Goal: Task Accomplishment & Management: Manage account settings

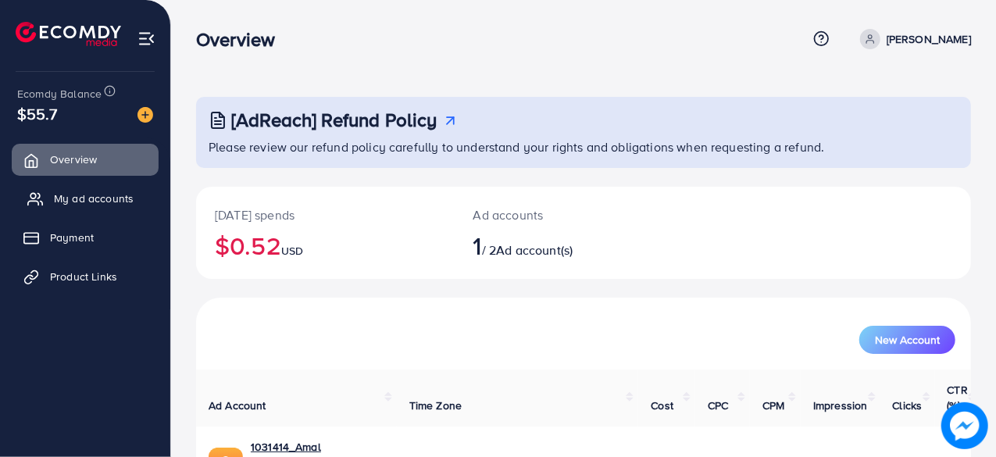
click at [91, 197] on span "My ad accounts" at bounding box center [94, 199] width 80 height 16
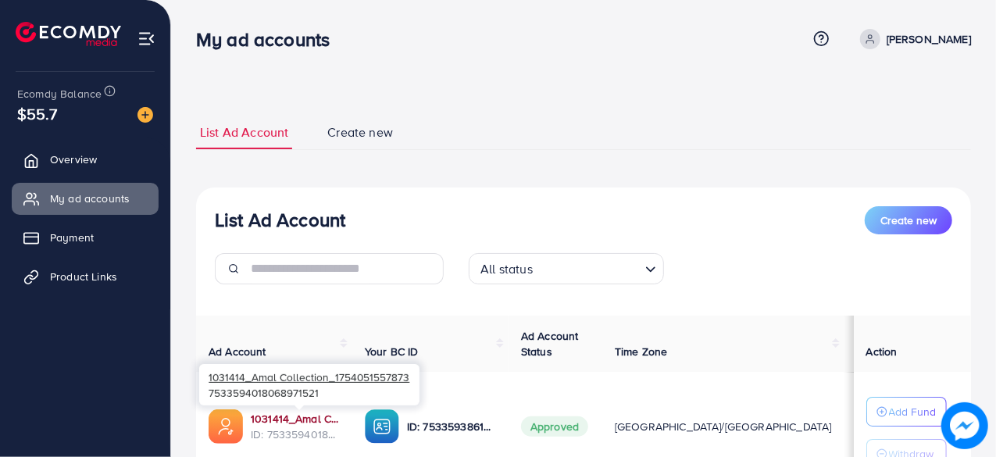
click at [306, 415] on link "1031414_Amal Collection_1754051557873" at bounding box center [295, 419] width 89 height 16
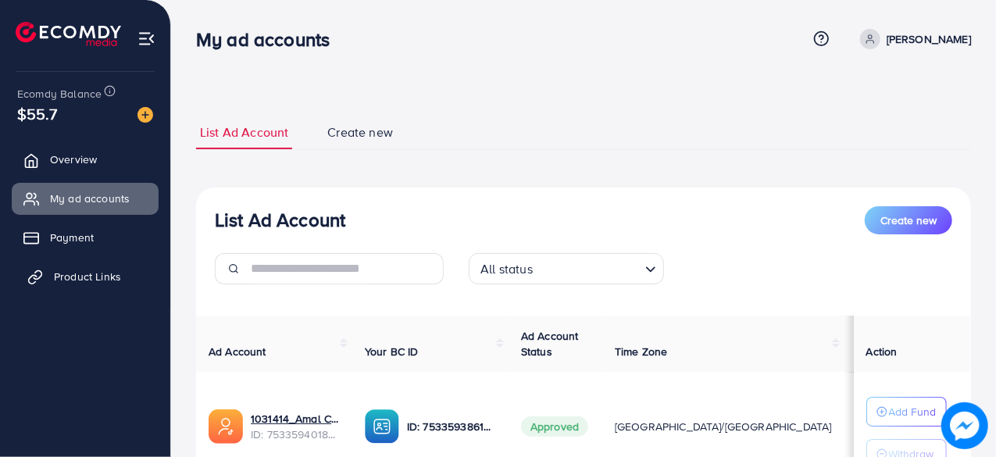
click at [98, 276] on span "Product Links" at bounding box center [87, 277] width 67 height 16
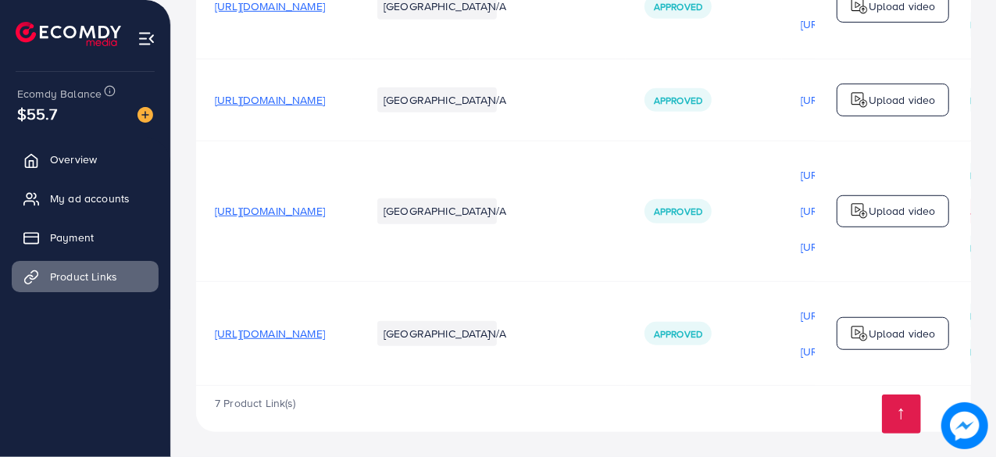
scroll to position [588, 0]
drag, startPoint x: 212, startPoint y: 209, endPoint x: 485, endPoint y: 215, distance: 273.6
click at [485, 215] on tr "https://amalcollection.store/products/m-premium-wallet-men-s-high-quality Pakis…" at bounding box center [719, 211] width 1046 height 141
copy span "[URL][DOMAIN_NAME]"
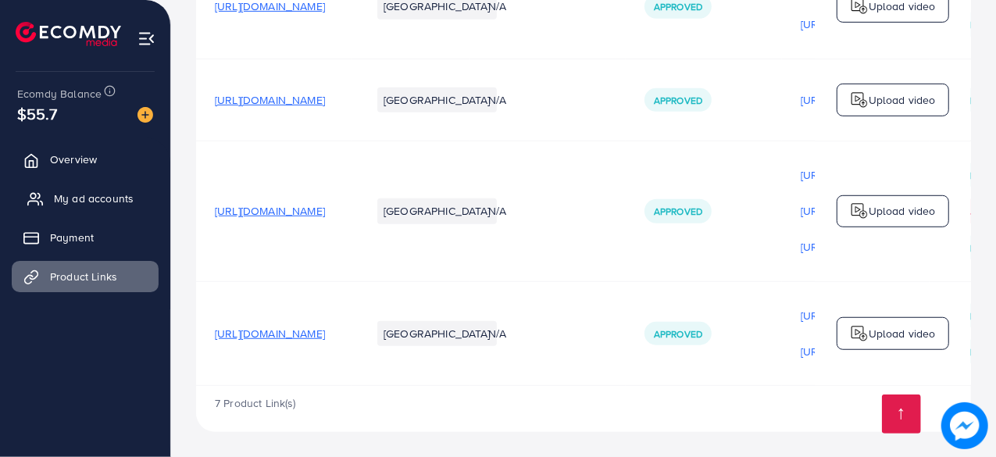
click at [98, 199] on span "My ad accounts" at bounding box center [94, 199] width 80 height 16
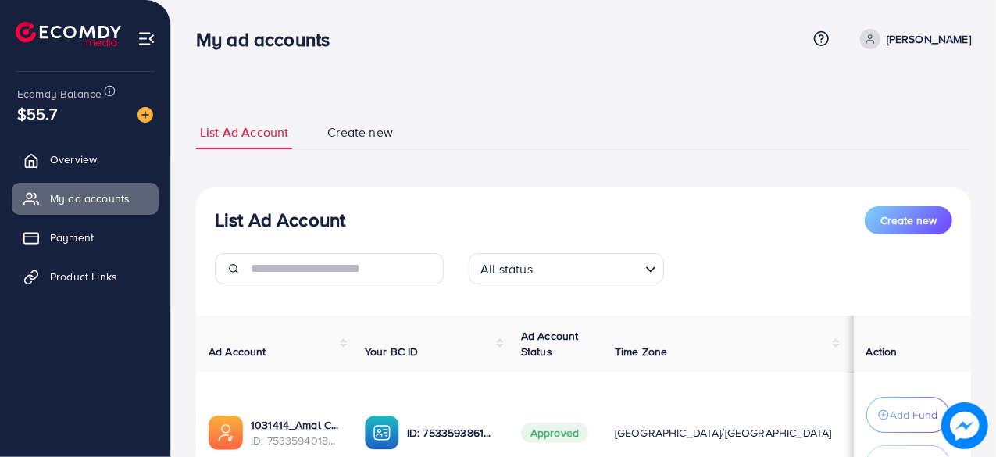
scroll to position [148, 0]
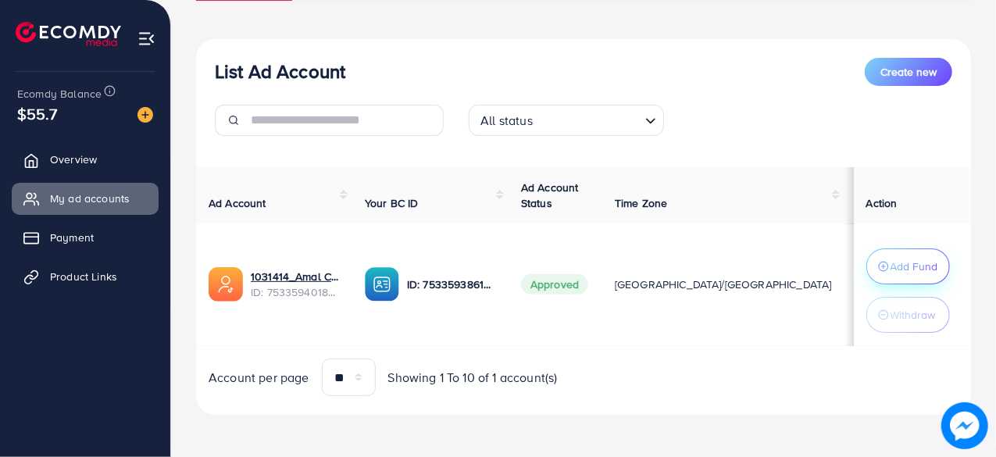
click at [893, 262] on p "Add Fund" at bounding box center [915, 266] width 48 height 19
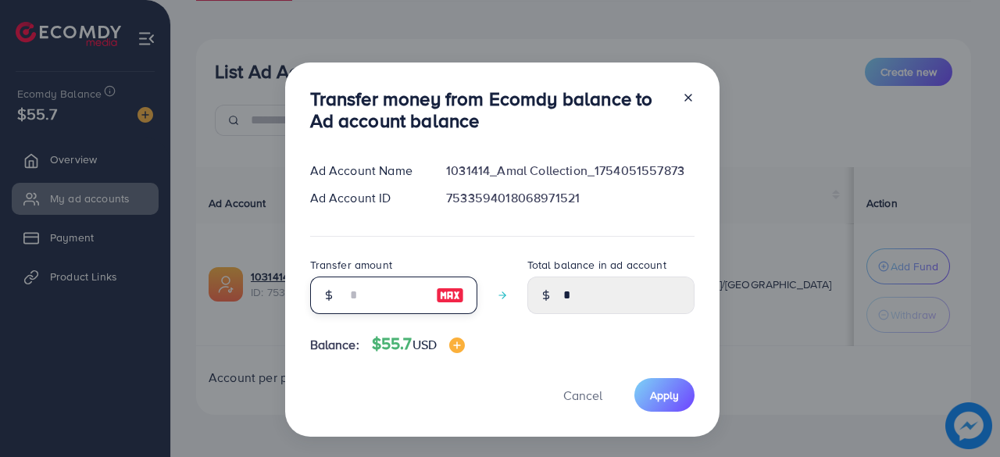
click at [374, 298] on input "number" at bounding box center [385, 296] width 78 height 38
type input "*"
type input "****"
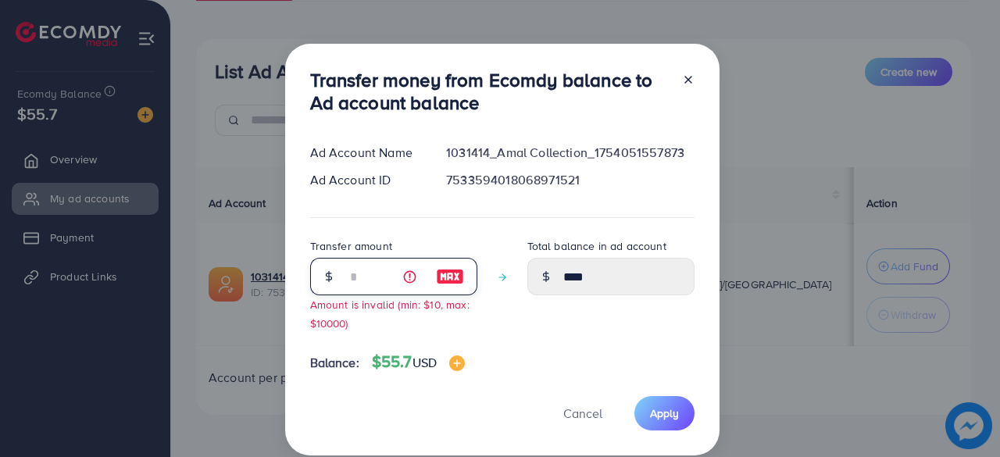
type input "**"
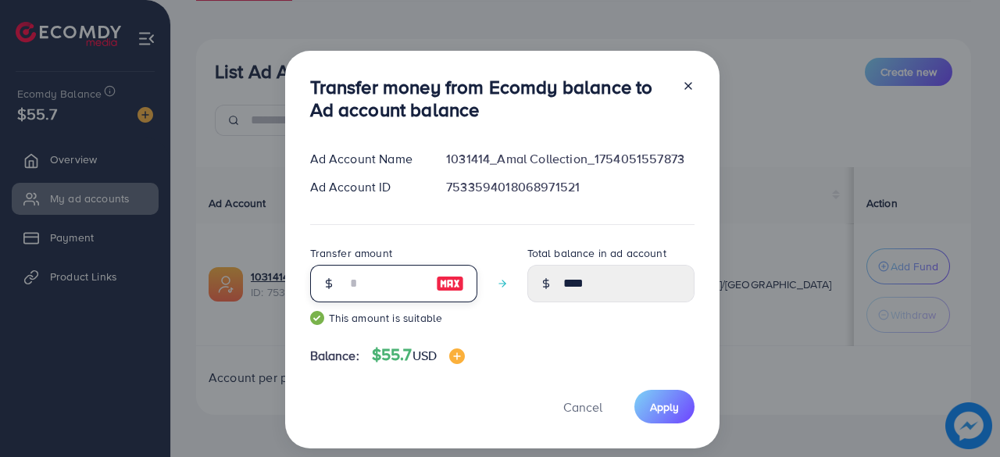
type input "*****"
type input "**"
click at [653, 415] on button "Apply" at bounding box center [665, 407] width 60 height 34
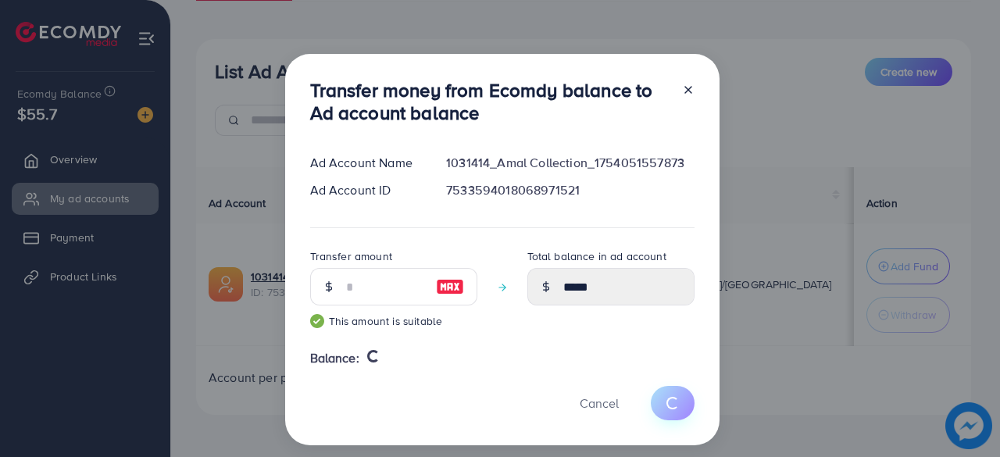
type input "*"
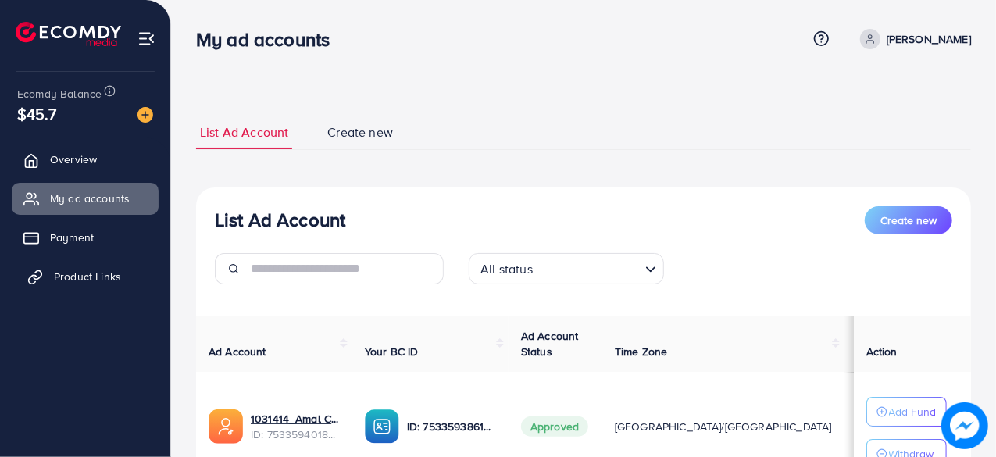
click at [79, 262] on link "Product Links" at bounding box center [85, 276] width 147 height 31
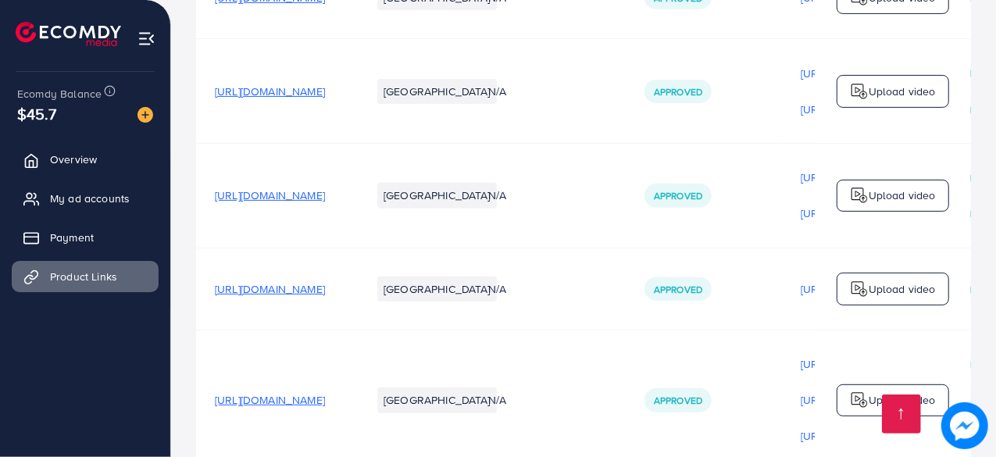
scroll to position [588, 0]
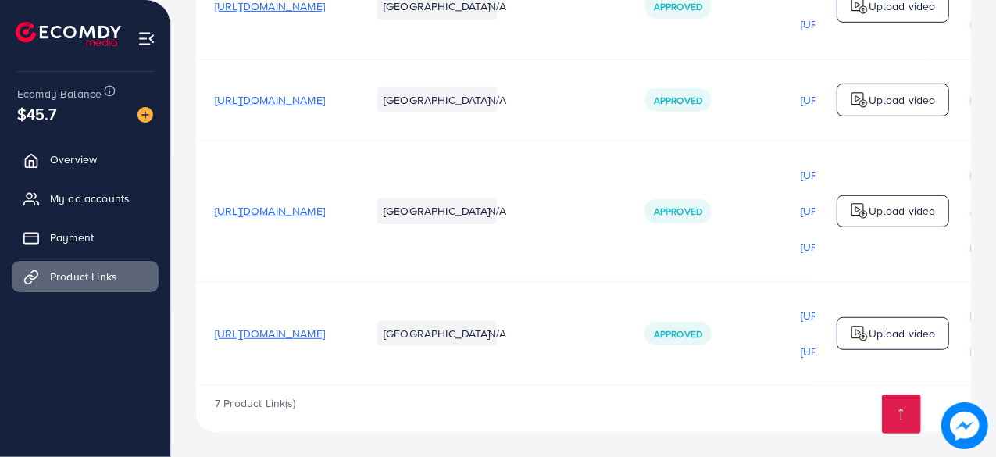
click at [626, 290] on td "N/A" at bounding box center [548, 333] width 156 height 105
click at [88, 192] on span "My ad accounts" at bounding box center [94, 199] width 80 height 16
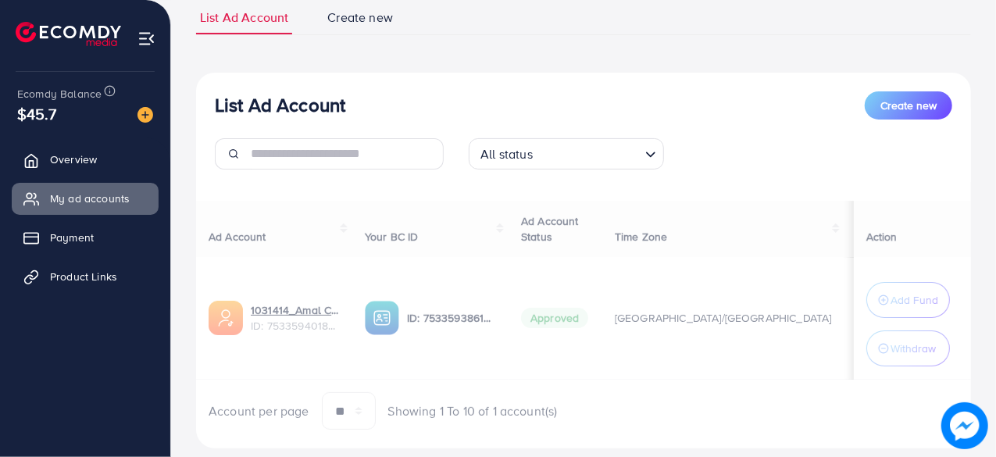
scroll to position [116, 0]
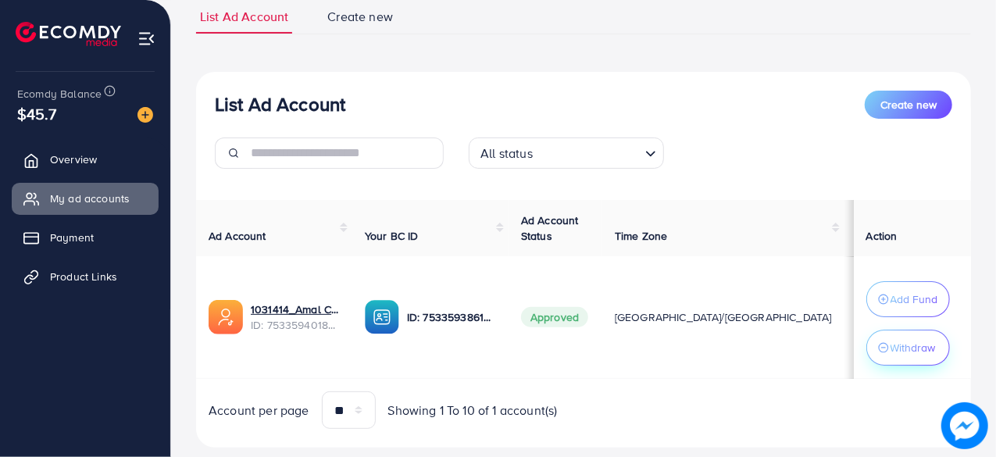
click at [891, 346] on p "Withdraw" at bounding box center [913, 347] width 45 height 19
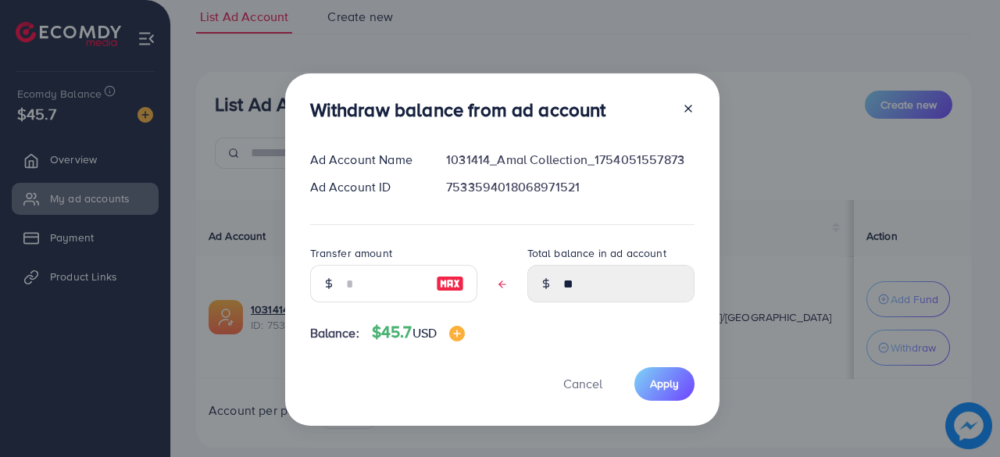
click at [449, 286] on img at bounding box center [450, 283] width 28 height 19
type input "**"
type input "****"
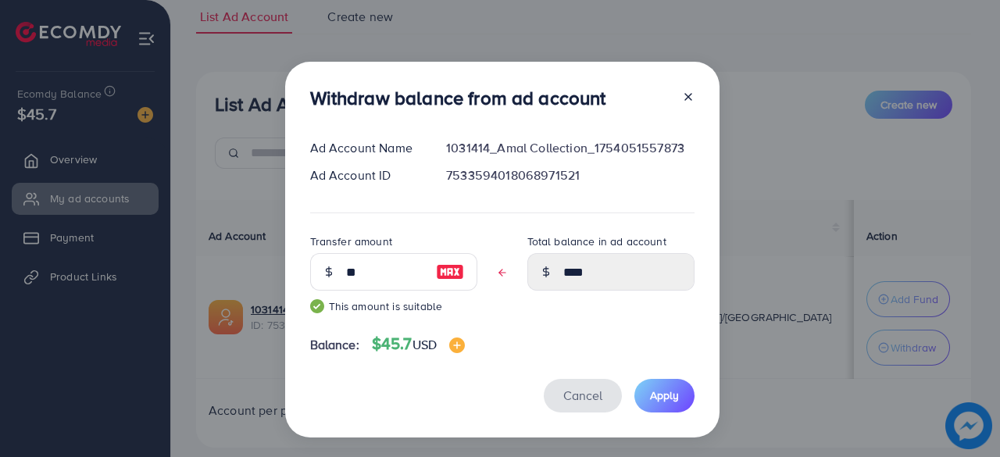
click at [603, 396] on button "Cancel" at bounding box center [583, 396] width 78 height 34
type input "**"
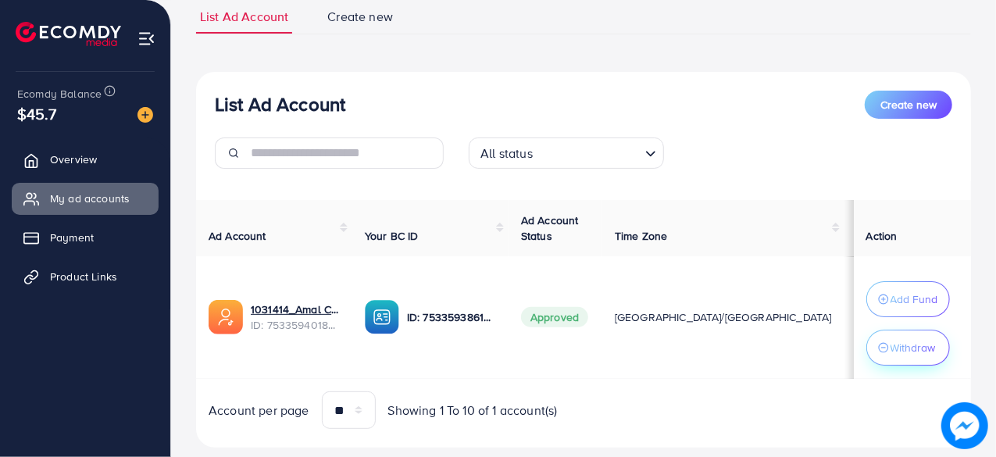
click at [896, 344] on p "Withdraw" at bounding box center [913, 347] width 45 height 19
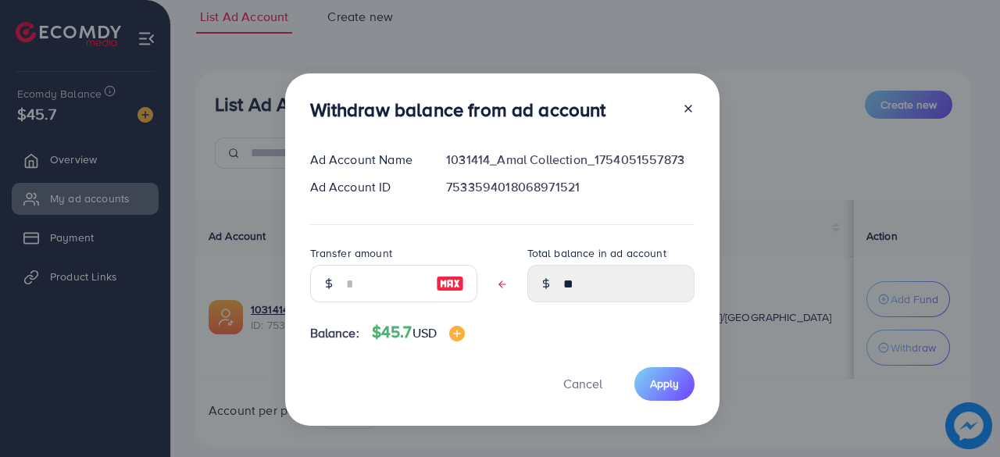
click at [446, 281] on img at bounding box center [450, 283] width 28 height 19
type input "**"
type input "****"
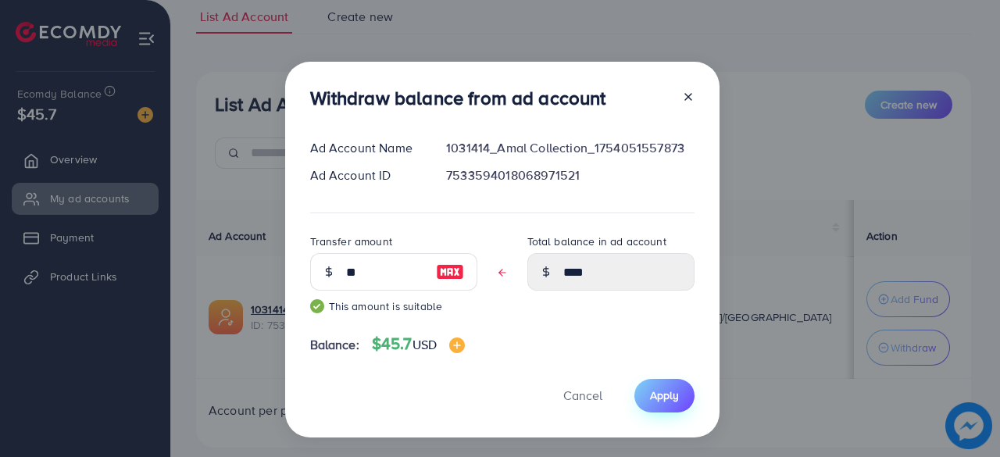
click at [678, 404] on button "Apply" at bounding box center [665, 396] width 60 height 34
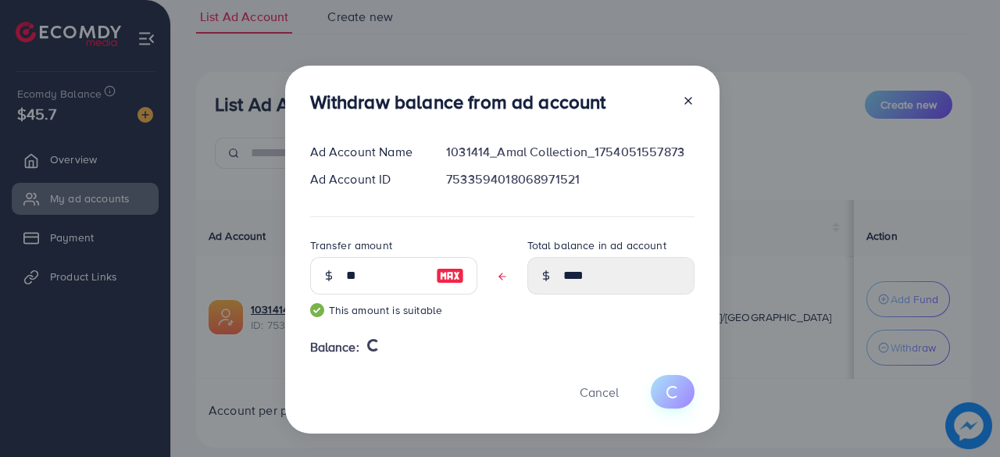
type input "**"
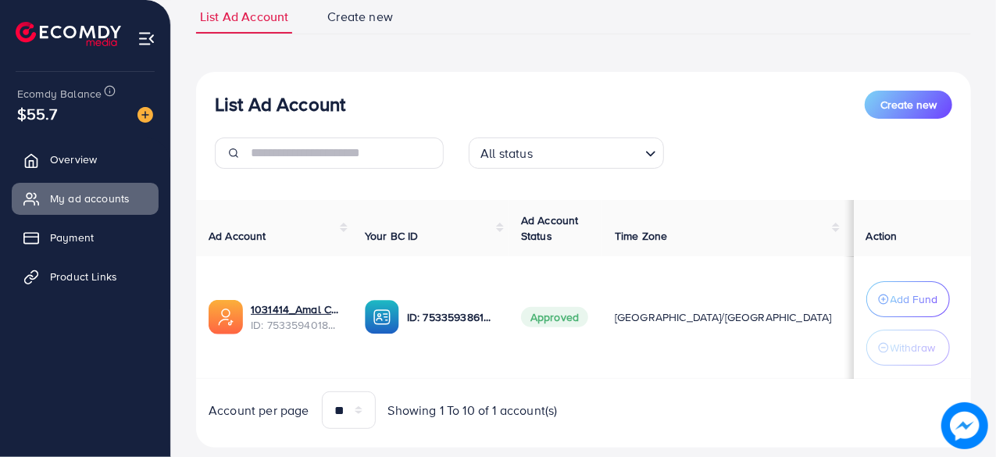
scroll to position [148, 0]
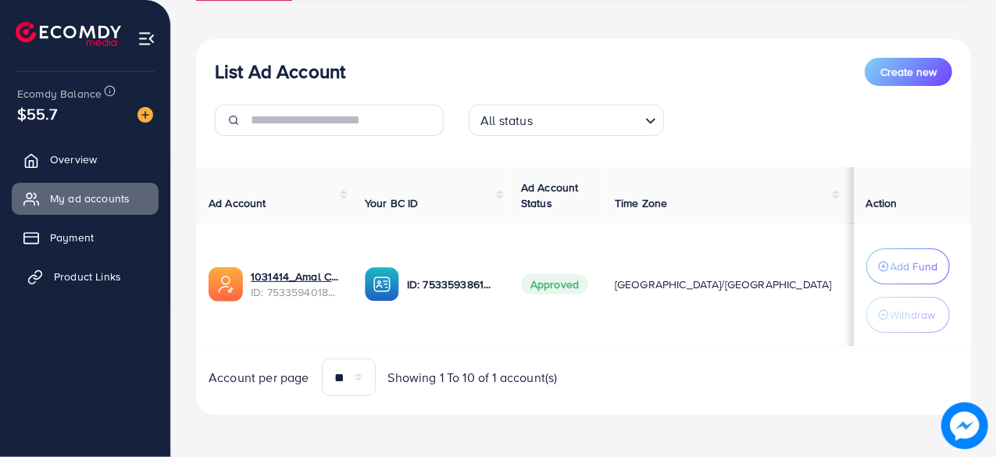
click at [91, 277] on span "Product Links" at bounding box center [87, 277] width 67 height 16
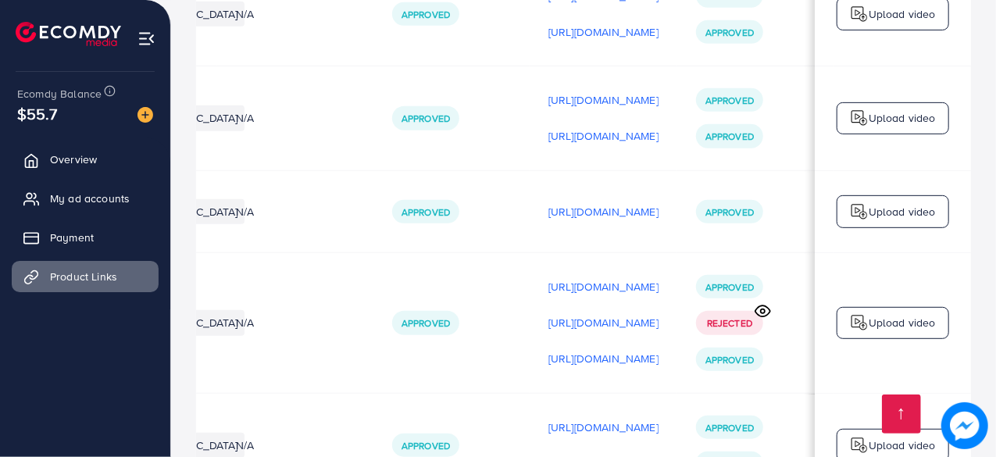
scroll to position [0, 255]
click at [656, 217] on p "https://files.ecomdy.com/videos/e0120723-d49b-4e06-9137-146c4e969506-1759177612…" at bounding box center [601, 211] width 110 height 19
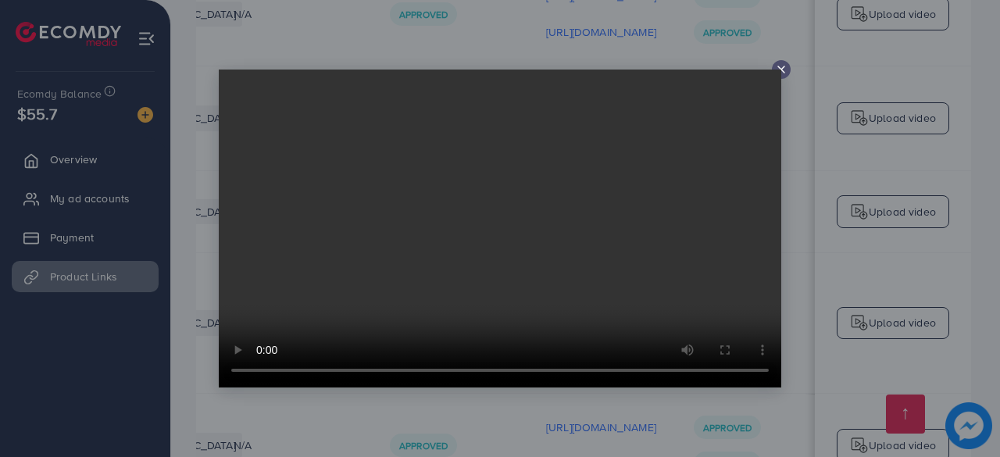
click at [774, 65] on div at bounding box center [781, 69] width 19 height 19
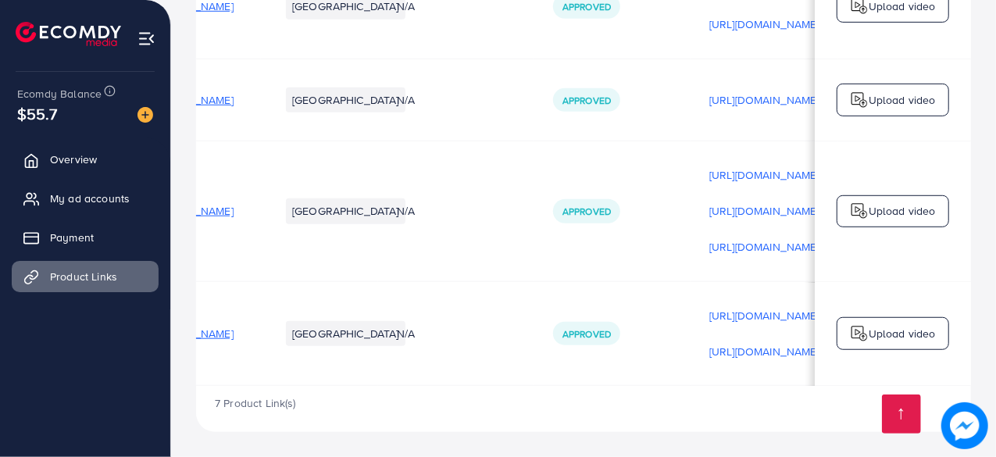
scroll to position [0, 0]
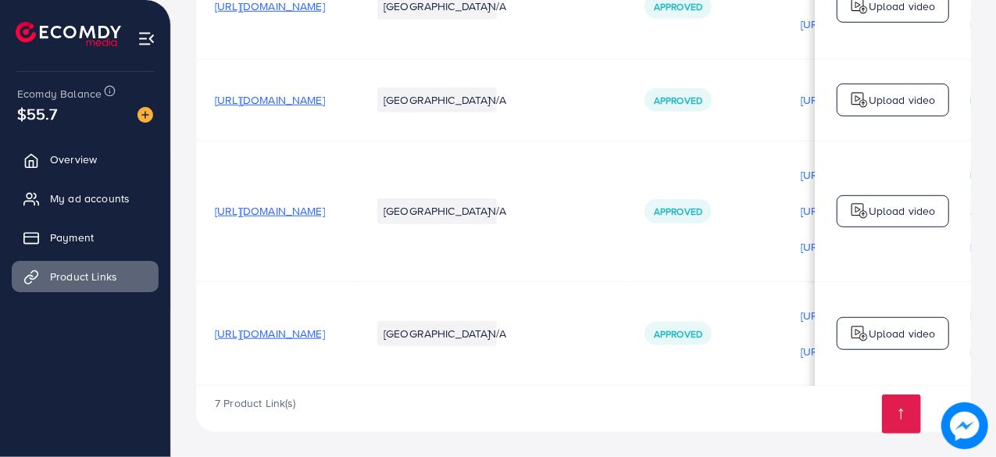
click at [908, 198] on div "Upload video" at bounding box center [893, 211] width 113 height 33
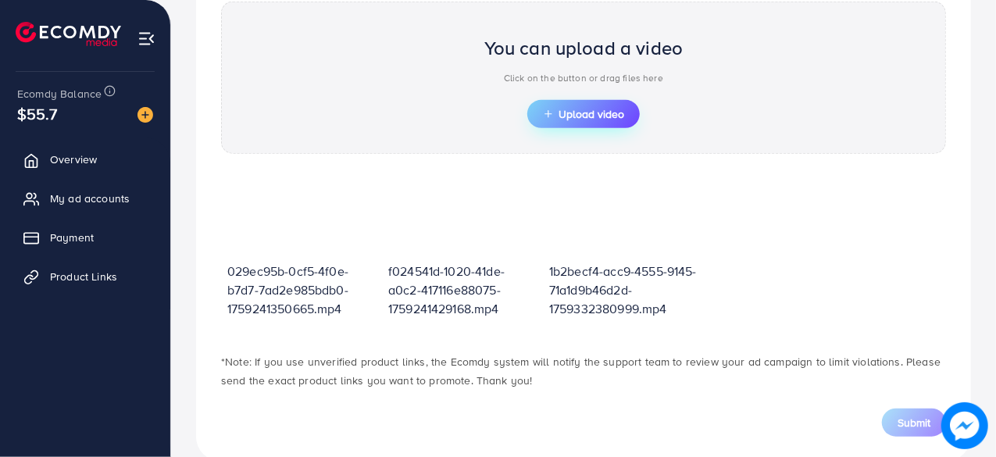
click at [561, 109] on span "Upload video" at bounding box center [583, 114] width 81 height 11
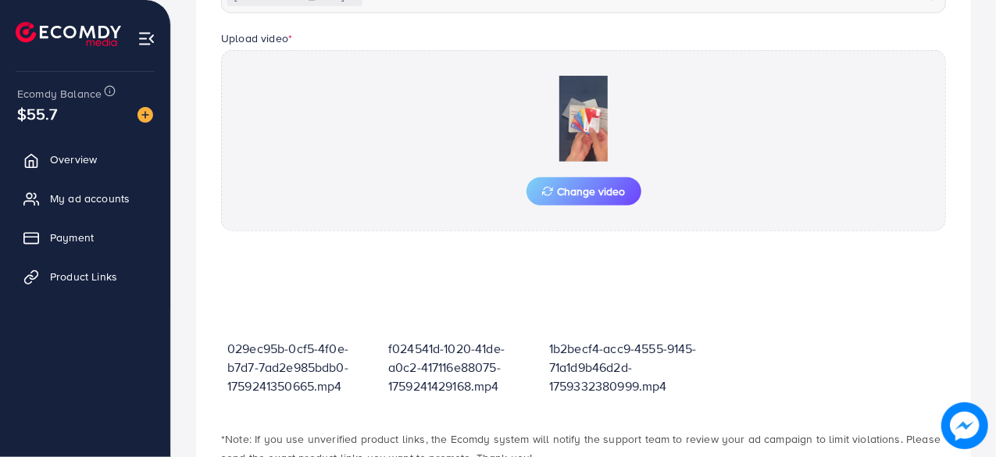
scroll to position [616, 0]
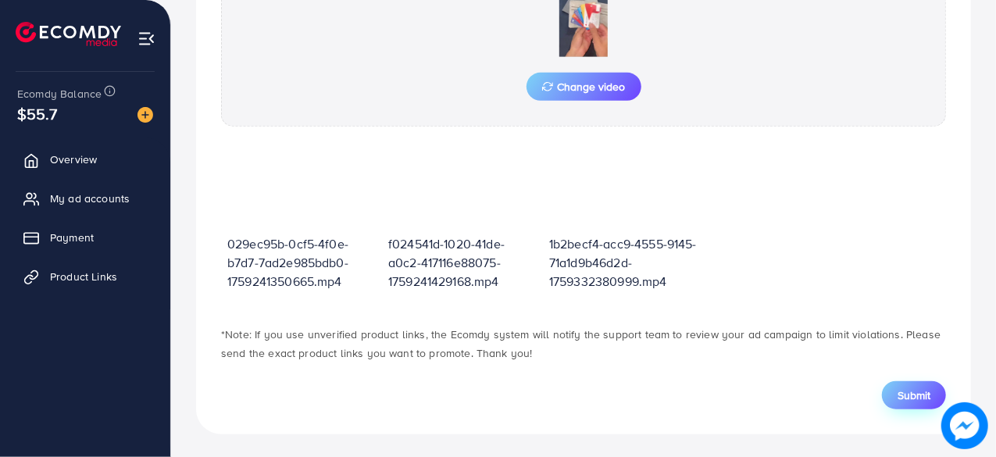
click at [923, 401] on button "Submit" at bounding box center [914, 395] width 64 height 28
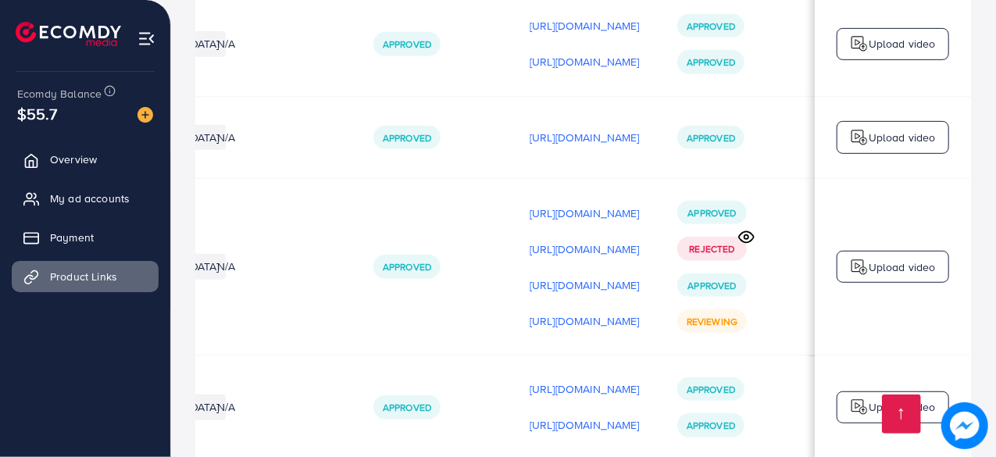
scroll to position [546, 0]
click at [610, 323] on p "https://files.ecomdy.com/videos/dc55682c-70ba-4474-8852-d59935f4e065-1760022046…" at bounding box center [585, 320] width 110 height 19
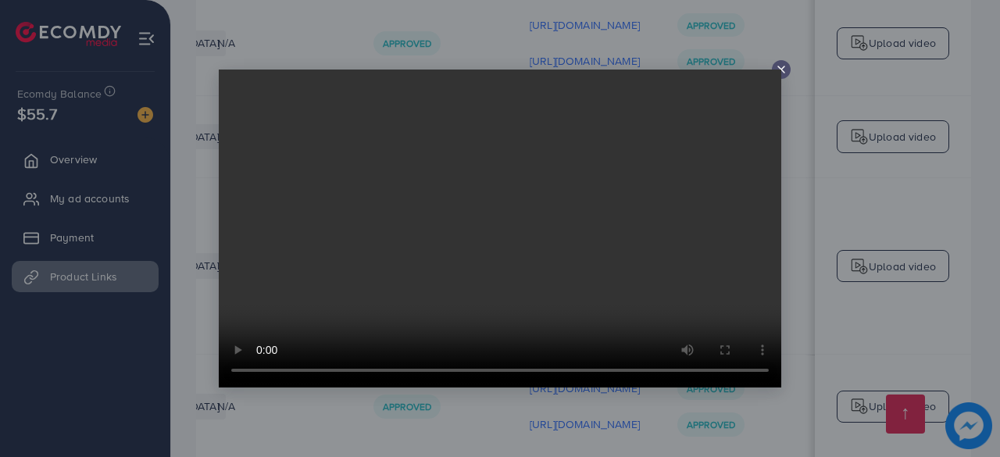
click at [778, 66] on line at bounding box center [781, 69] width 6 height 6
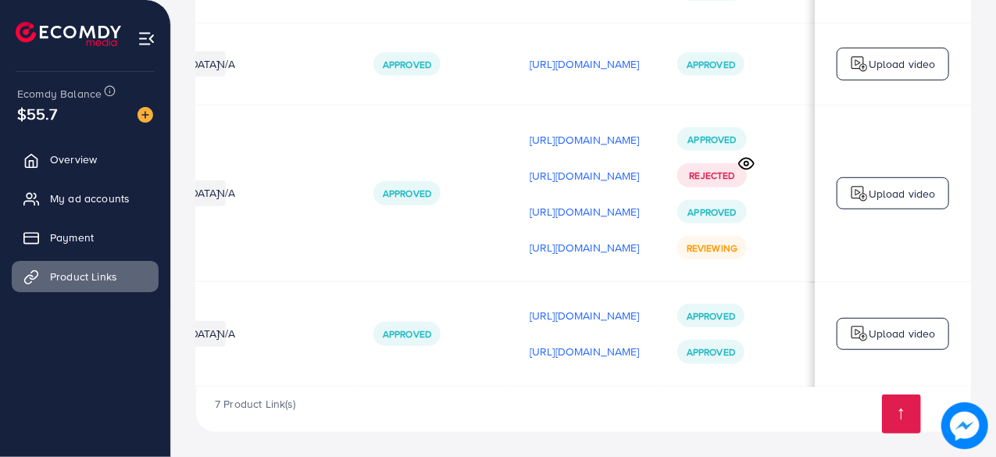
scroll to position [0, 462]
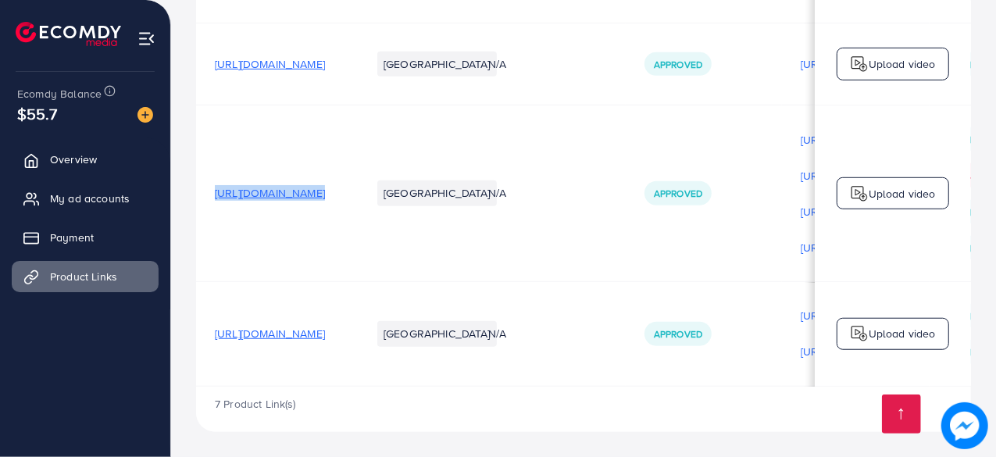
drag, startPoint x: 202, startPoint y: 190, endPoint x: 485, endPoint y: 195, distance: 283.0
click at [485, 195] on tr "https://amalcollection.store/products/m-premium-wallet-men-s-high-quality Pakis…" at bounding box center [719, 193] width 1046 height 177
copy span "[URL][DOMAIN_NAME]"
click at [255, 236] on td "https://amalcollection.store/products/m-premium-wallet-men-s-high-quality" at bounding box center [274, 193] width 156 height 177
click at [104, 204] on span "My ad accounts" at bounding box center [94, 199] width 80 height 16
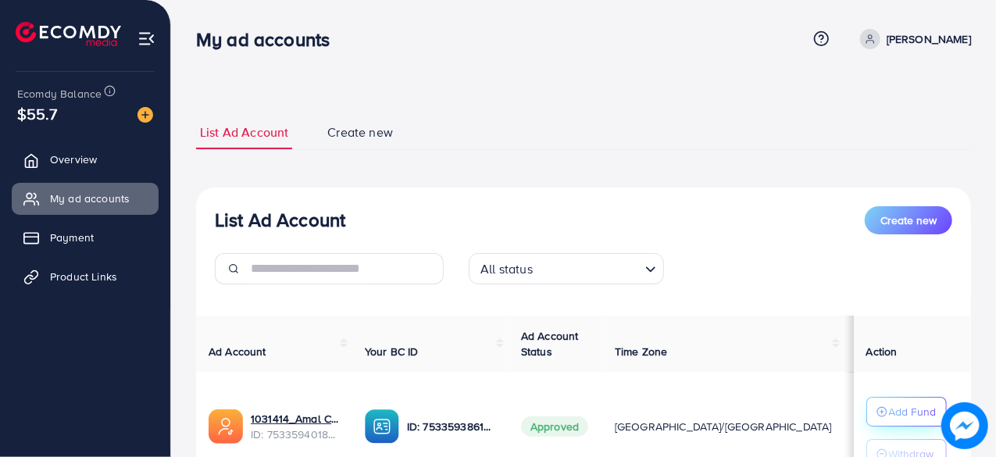
click at [893, 402] on p "Add Fund" at bounding box center [913, 411] width 48 height 19
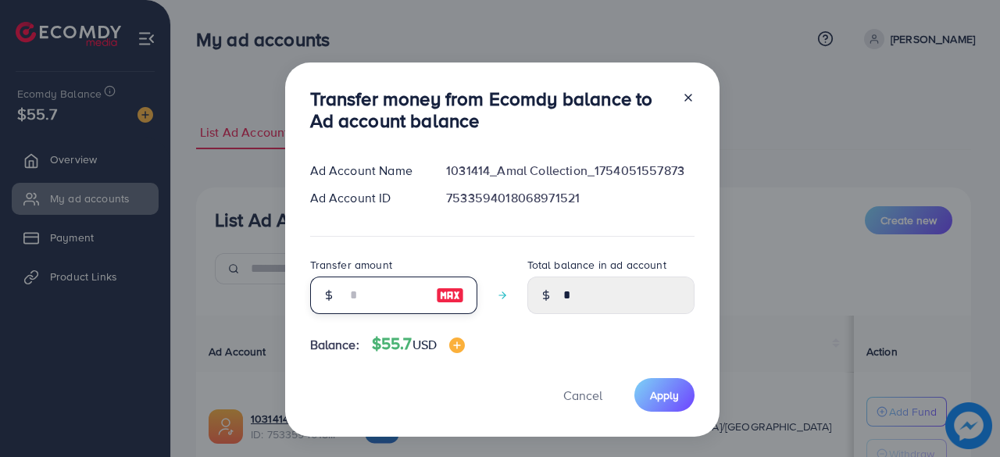
click at [399, 299] on input "number" at bounding box center [385, 296] width 78 height 38
type input "**"
type input "*****"
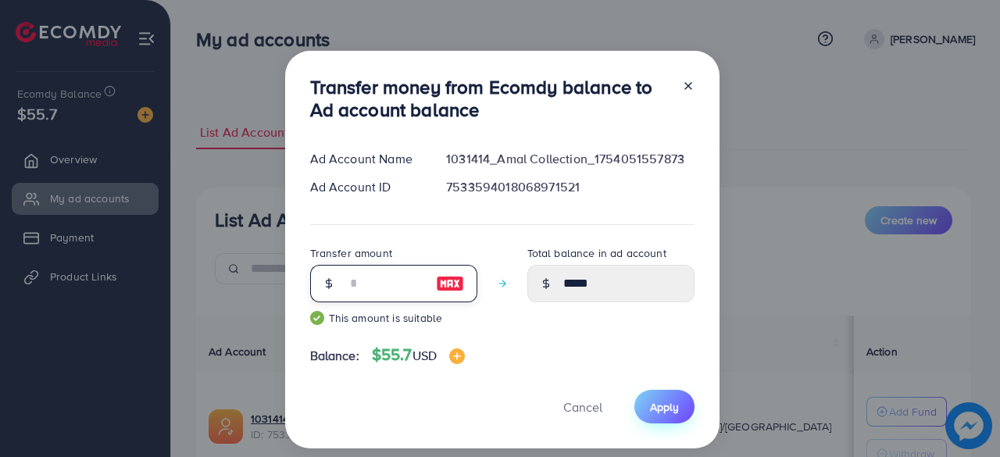
type input "**"
click at [665, 395] on button "Apply" at bounding box center [665, 407] width 60 height 34
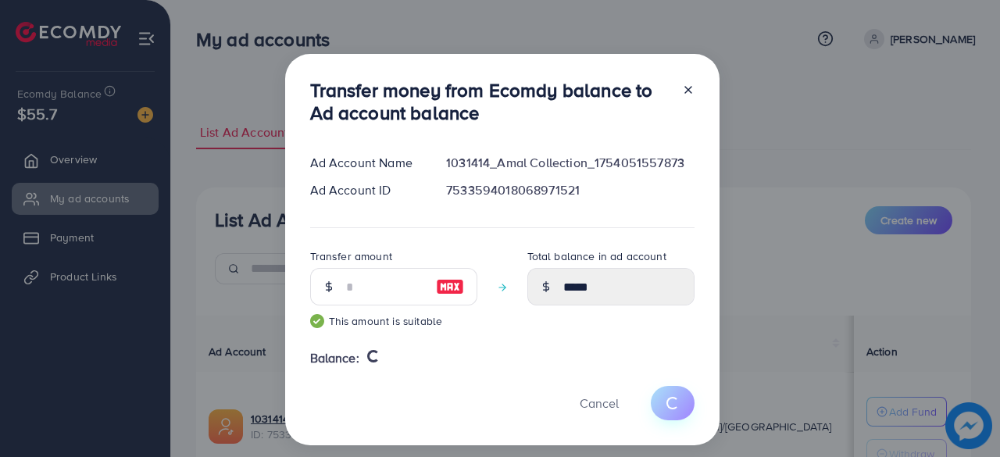
type input "*"
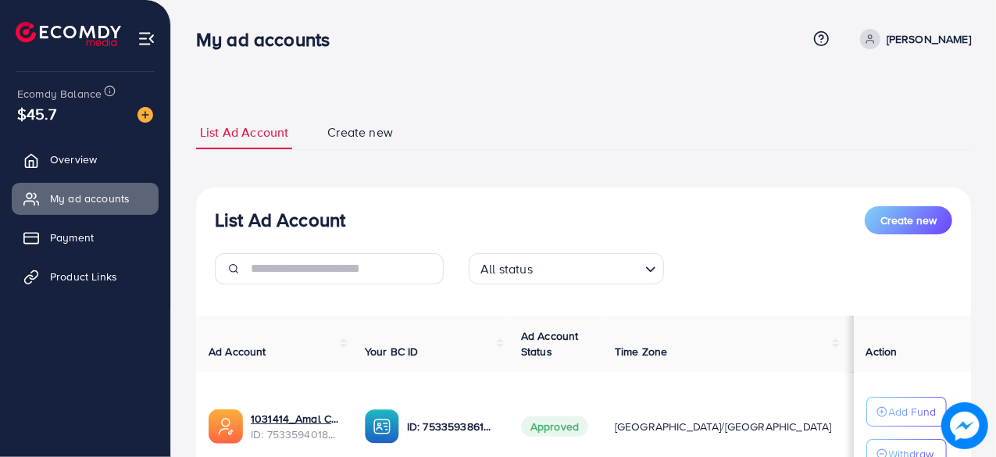
scroll to position [136, 0]
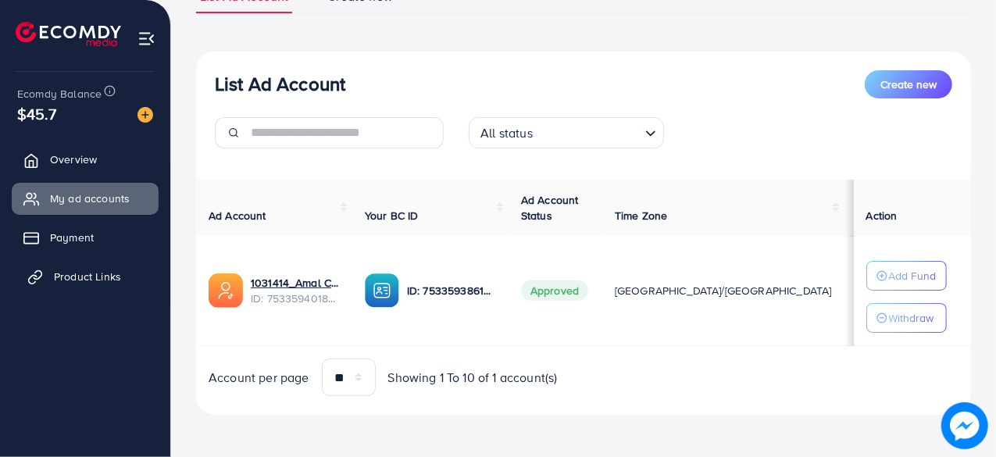
click at [120, 282] on span "Product Links" at bounding box center [87, 277] width 67 height 16
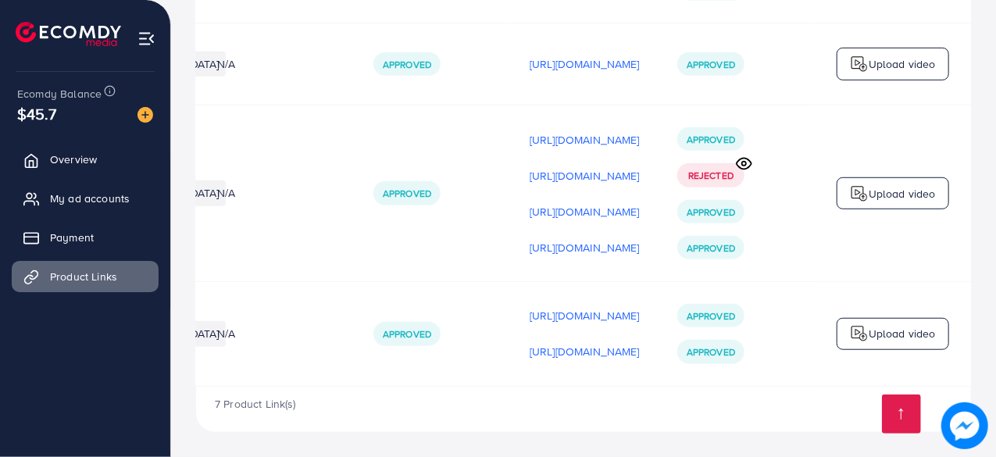
scroll to position [0, 462]
click at [543, 238] on p "https://files.ecomdy.com/videos/dc55682c-70ba-4474-8852-d59935f4e065-1760022046…" at bounding box center [585, 247] width 110 height 19
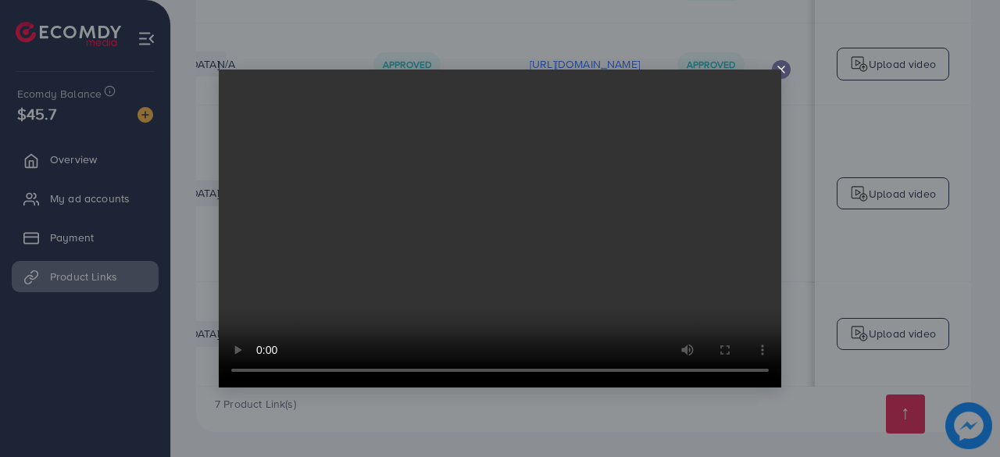
click at [785, 68] on icon at bounding box center [781, 69] width 13 height 13
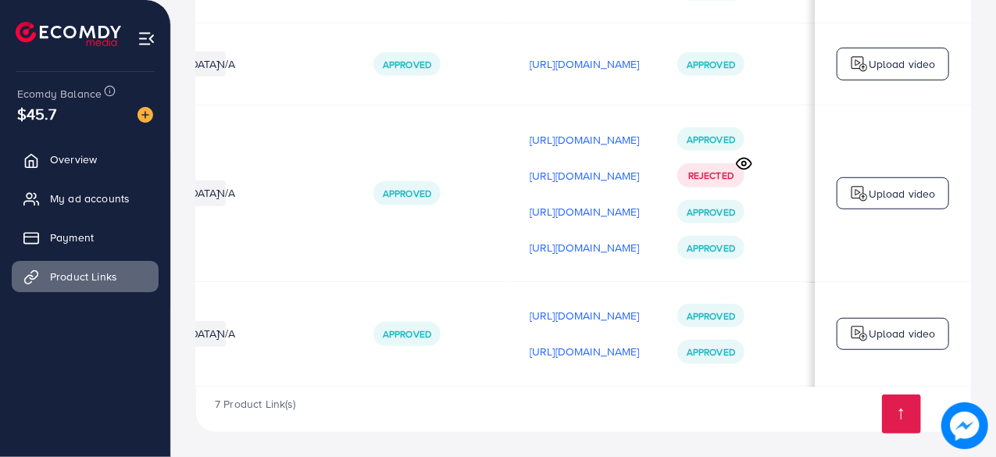
click at [355, 127] on td "Approved" at bounding box center [433, 193] width 156 height 177
click at [112, 207] on link "My ad accounts" at bounding box center [85, 198] width 147 height 31
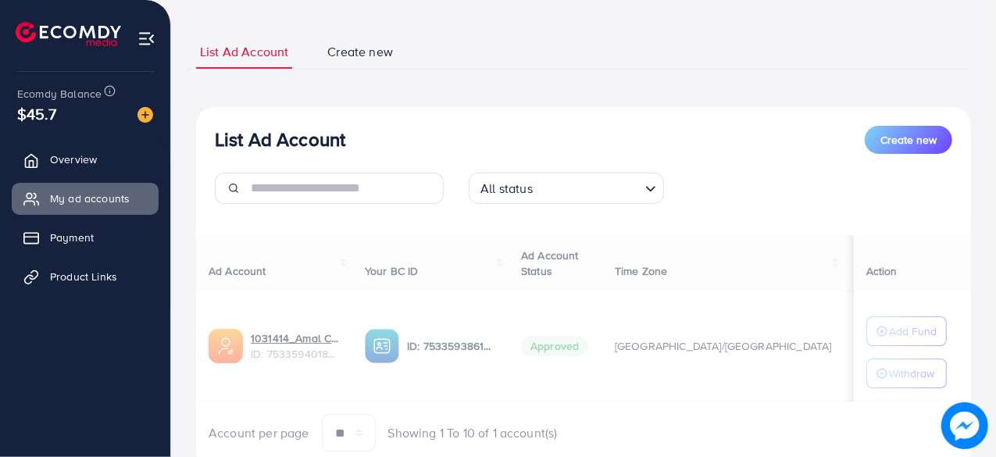
scroll to position [81, 0]
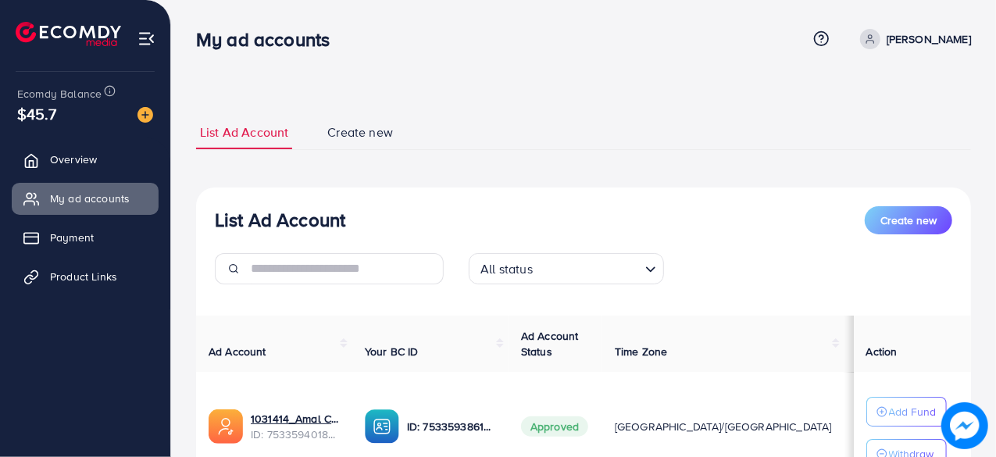
scroll to position [136, 0]
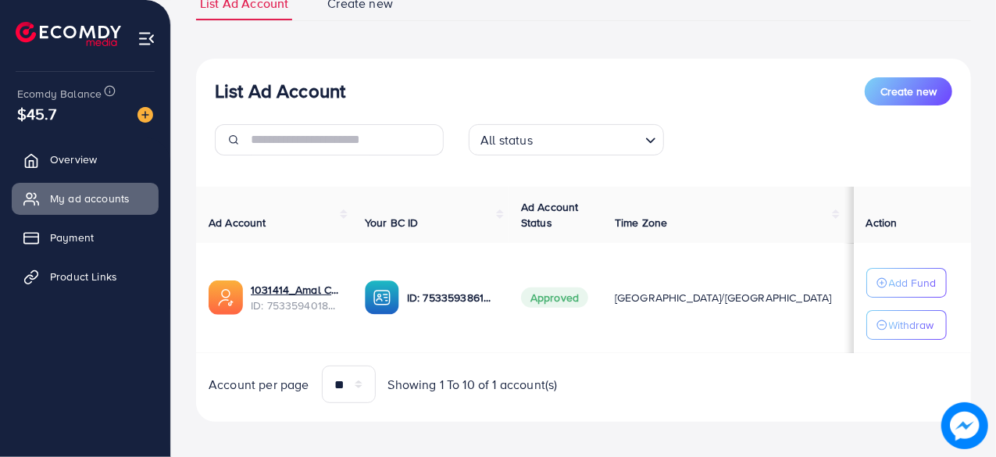
scroll to position [136, 0]
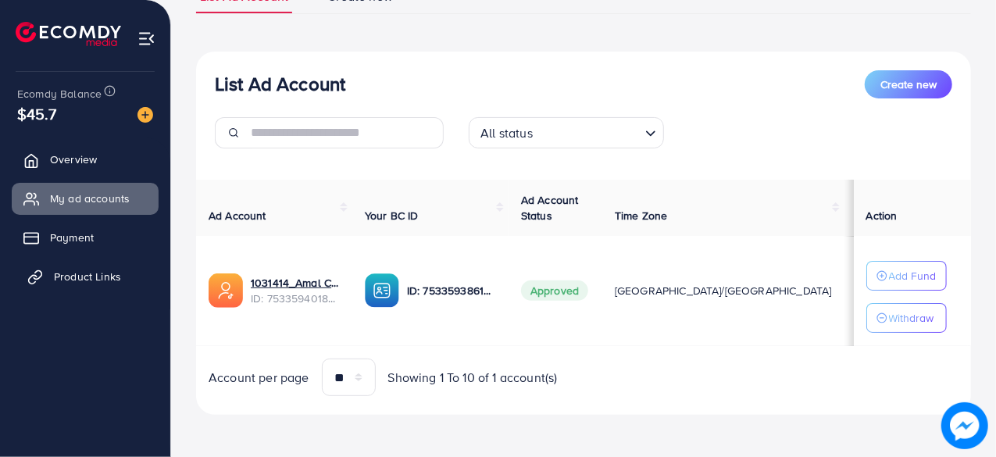
click at [111, 266] on link "Product Links" at bounding box center [85, 276] width 147 height 31
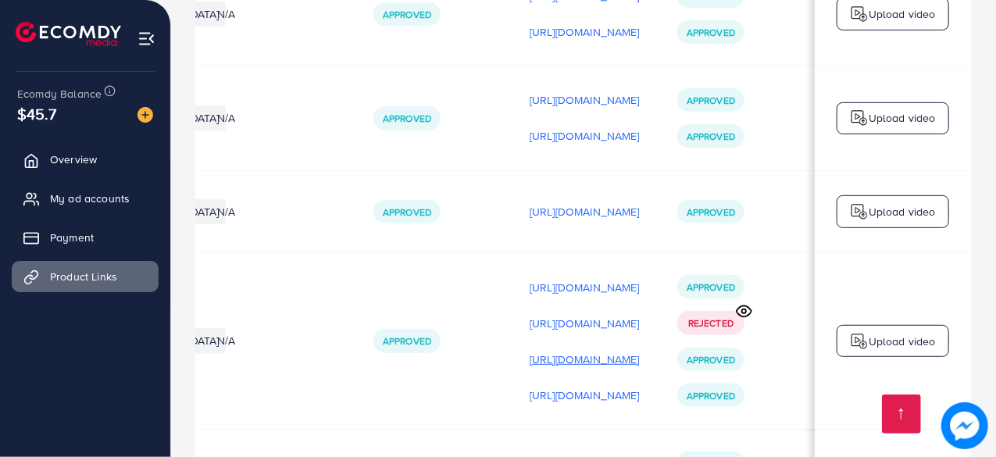
scroll to position [0, 462]
click at [530, 393] on p "https://files.ecomdy.com/videos/dc55682c-70ba-4474-8852-d59935f4e065-1760022046…" at bounding box center [585, 395] width 110 height 19
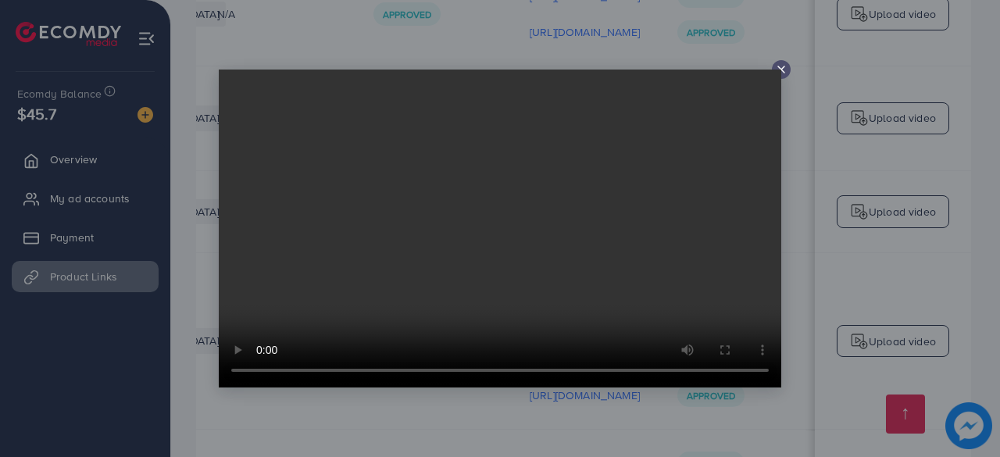
click at [779, 70] on video at bounding box center [500, 229] width 563 height 318
click at [780, 65] on icon at bounding box center [781, 69] width 13 height 13
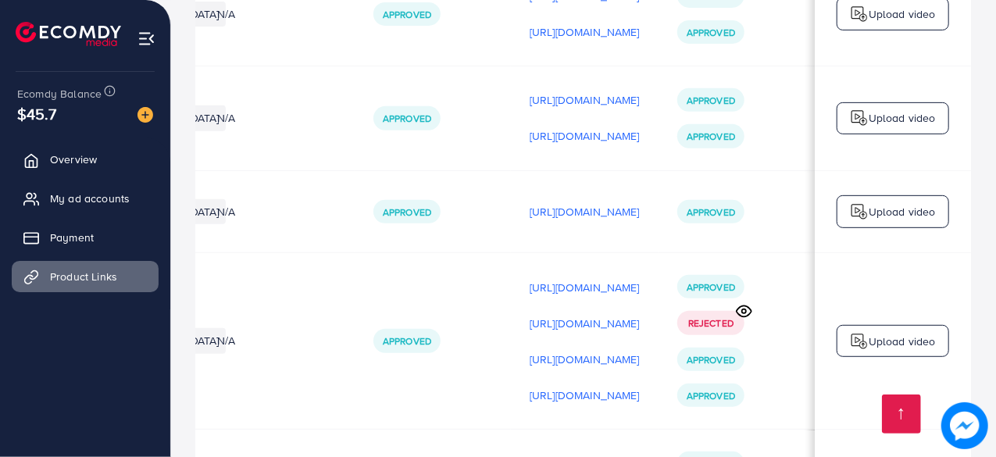
scroll to position [424, 0]
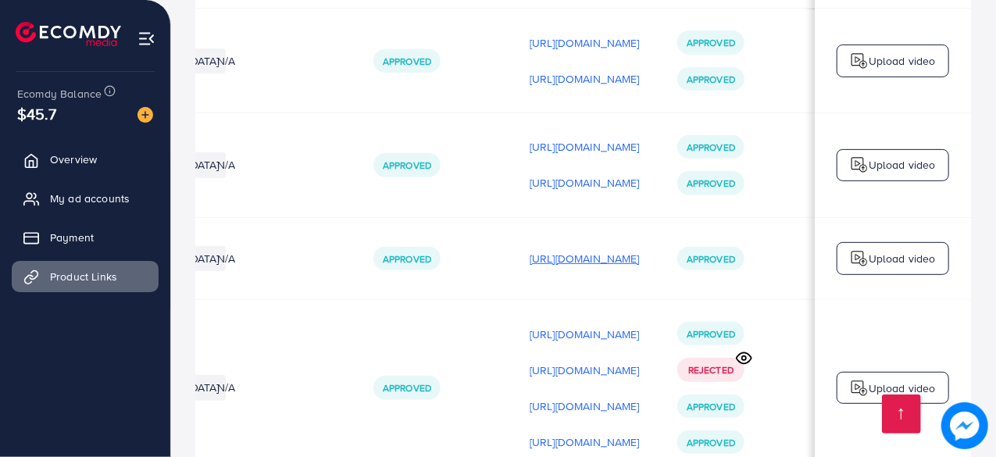
click at [541, 259] on p "https://files.ecomdy.com/videos/e0120723-d49b-4e06-9137-146c4e969506-1759177612…" at bounding box center [585, 258] width 110 height 19
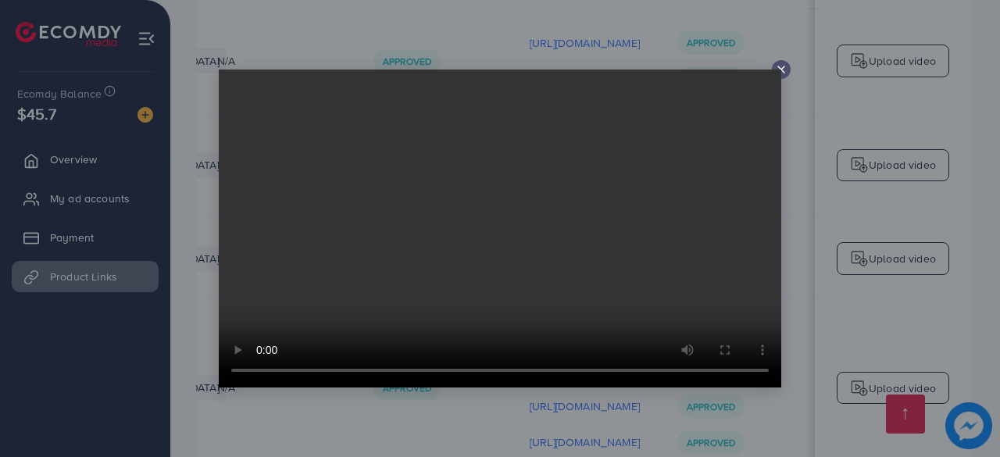
click at [782, 66] on icon at bounding box center [781, 69] width 13 height 13
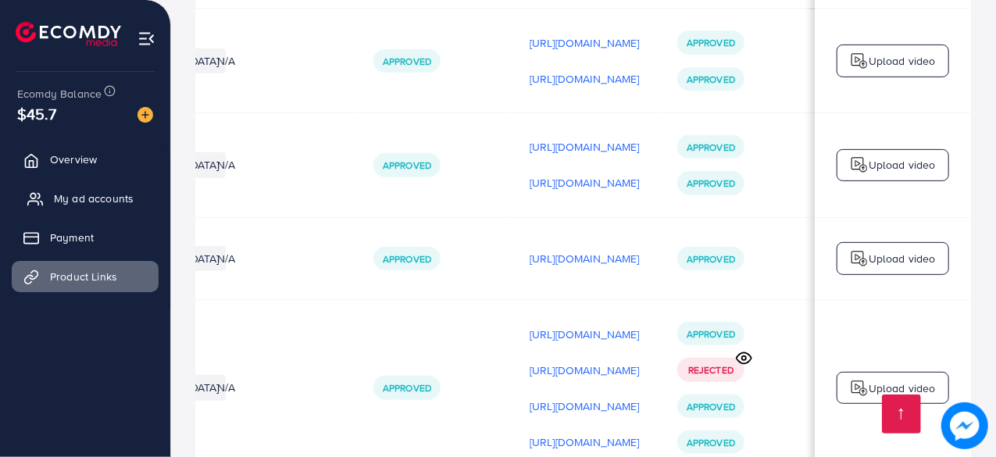
click at [91, 199] on span "My ad accounts" at bounding box center [94, 199] width 80 height 16
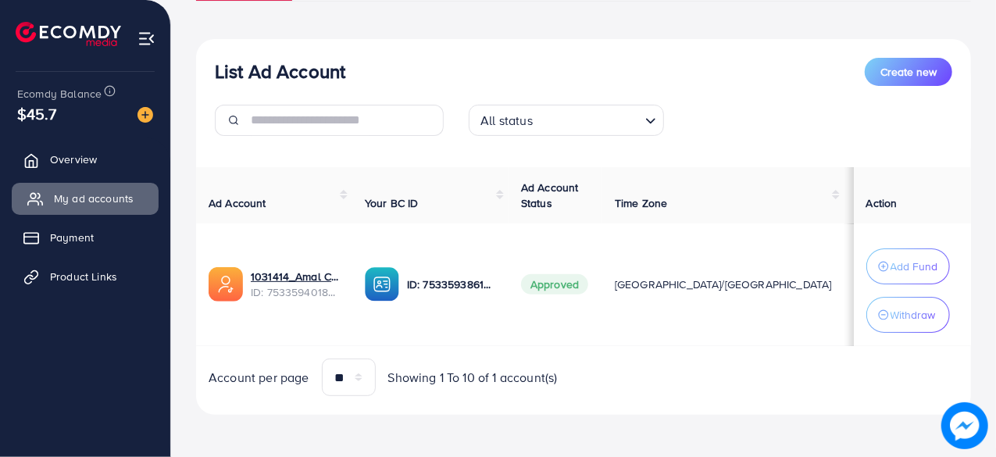
scroll to position [148, 0]
drag, startPoint x: 728, startPoint y: 284, endPoint x: 781, endPoint y: 284, distance: 52.4
click at [781, 284] on tr "1031414_Amal Collection_1754051557873 ID: 7533594018068971521 ID: 7533593861403…" at bounding box center [640, 285] width 889 height 123
click at [688, 384] on div "Account per page ** ** ** *** Showing 1 To 10 of 1 account(s)" at bounding box center [584, 379] width 800 height 38
drag, startPoint x: 804, startPoint y: 287, endPoint x: 769, endPoint y: 283, distance: 35.4
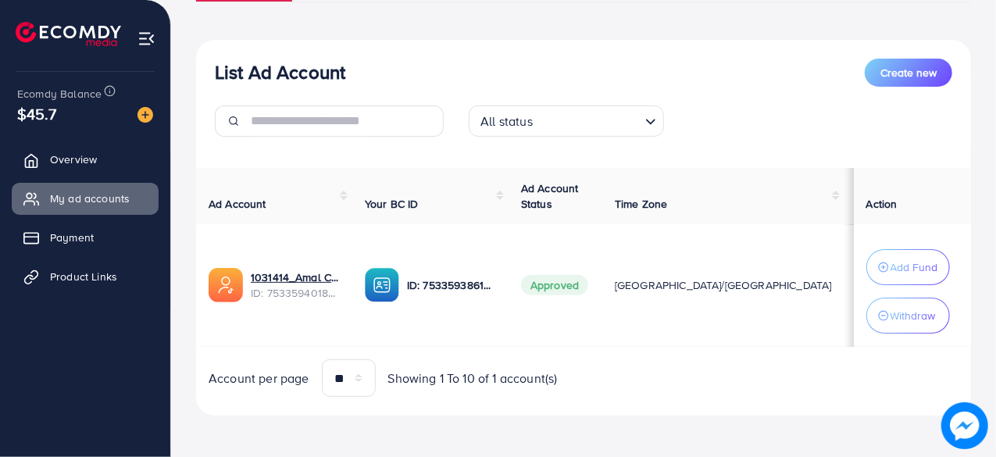
click at [914, 287] on span "$10" at bounding box center [922, 285] width 17 height 16
click at [902, 277] on td "$10" at bounding box center [935, 285] width 66 height 123
drag, startPoint x: 789, startPoint y: 285, endPoint x: 821, endPoint y: 281, distance: 31.6
click at [902, 281] on td "$10" at bounding box center [935, 285] width 66 height 123
click at [908, 318] on p "Withdraw" at bounding box center [913, 315] width 45 height 19
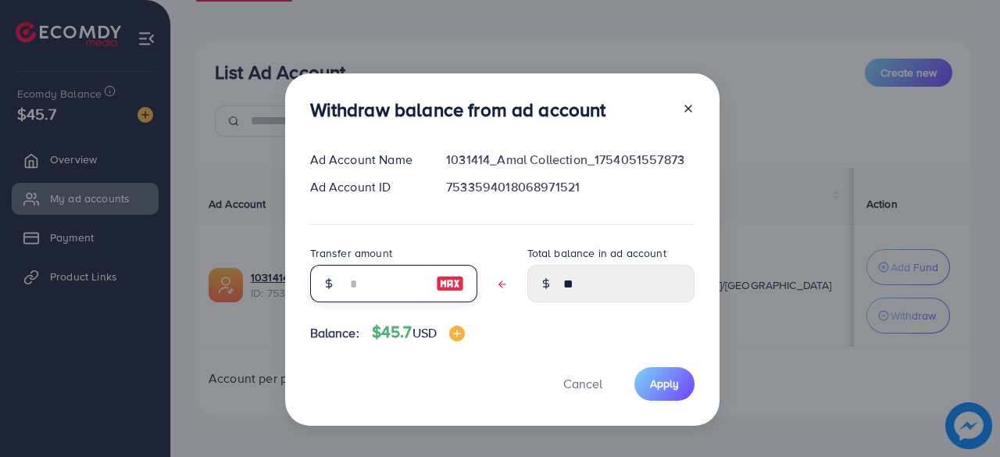
click at [419, 277] on input "text" at bounding box center [385, 284] width 78 height 38
click at [444, 287] on div at bounding box center [451, 284] width 54 height 38
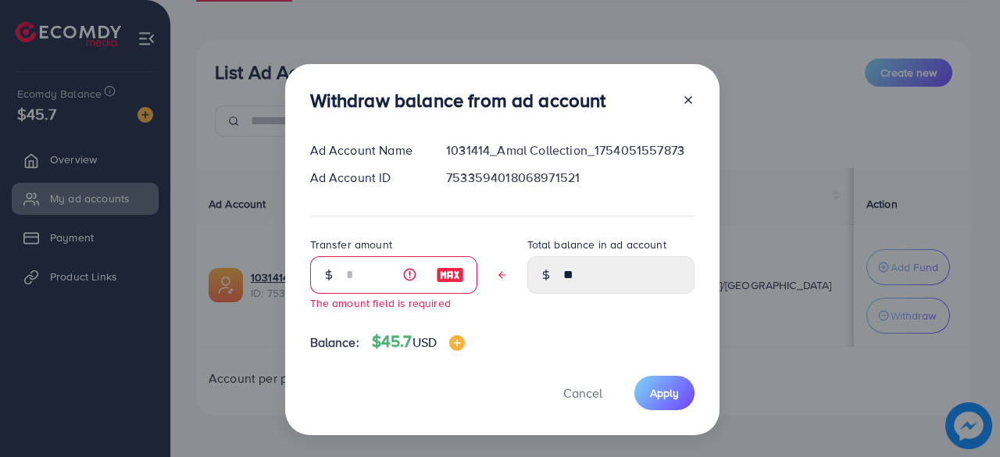
click at [449, 269] on img at bounding box center [450, 275] width 28 height 19
type input "**"
type input "****"
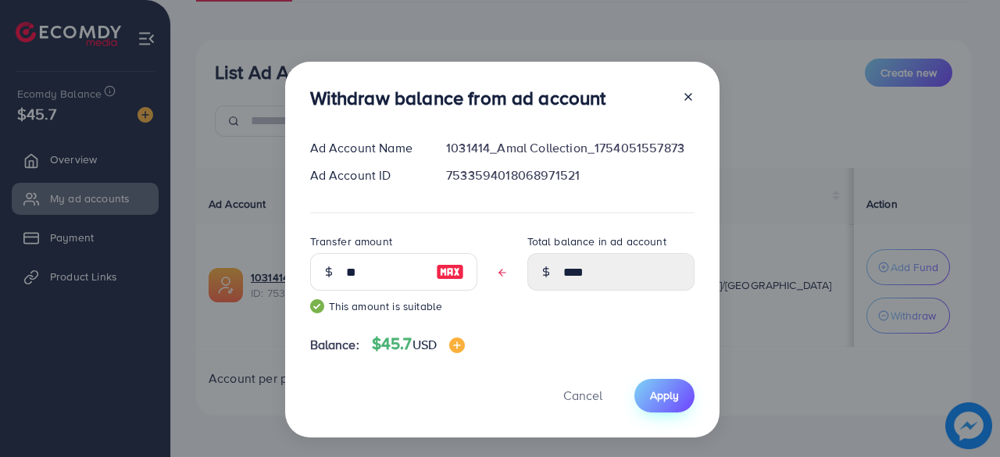
click at [670, 385] on button "Apply" at bounding box center [665, 396] width 60 height 34
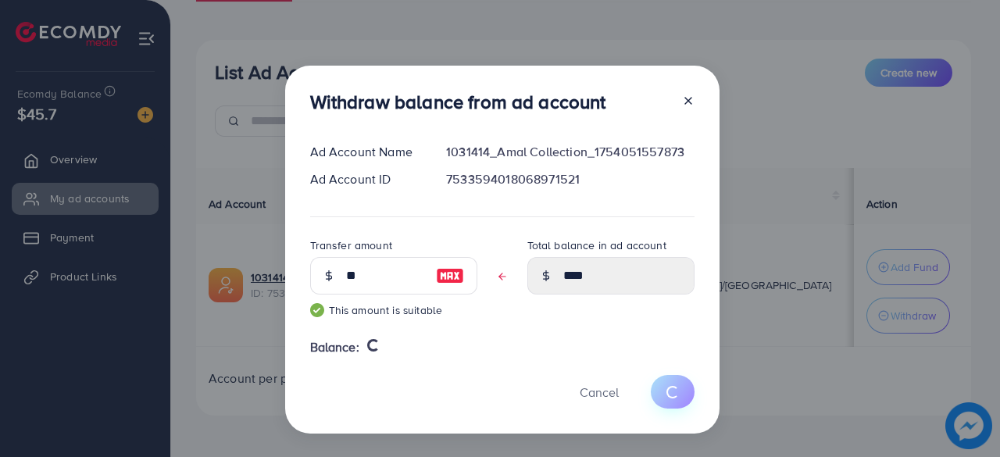
type input "**"
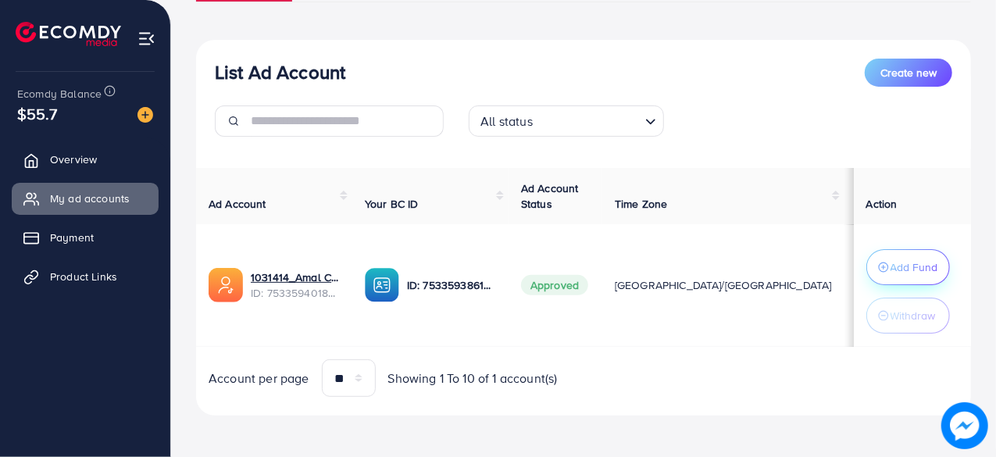
click at [867, 274] on button "Add Fund" at bounding box center [909, 267] width 84 height 36
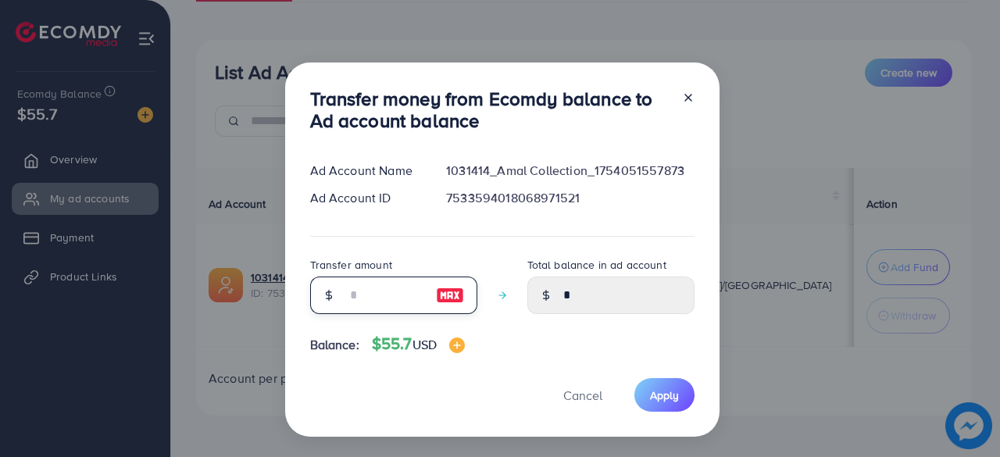
click at [411, 299] on input "number" at bounding box center [385, 296] width 78 height 38
type input "**"
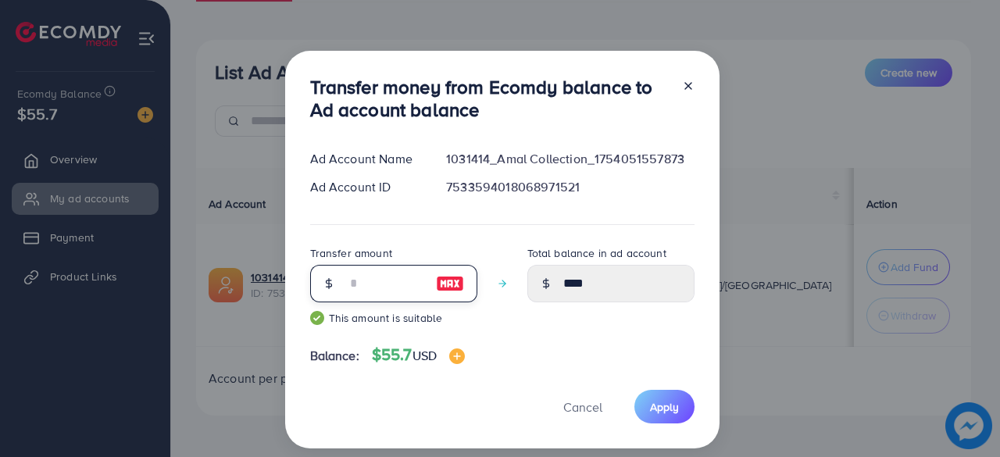
type input "*****"
type input "**"
click at [665, 404] on span "Apply" at bounding box center [664, 407] width 29 height 16
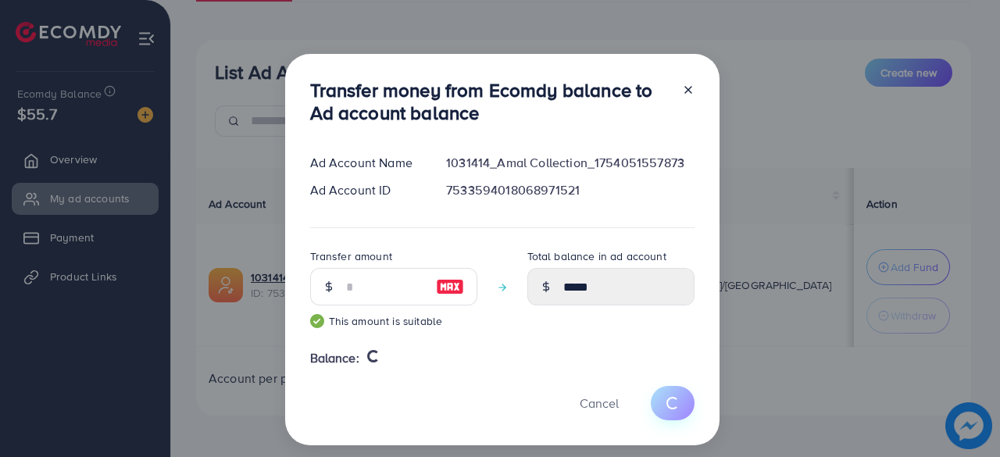
type input "*"
